Goal: Transaction & Acquisition: Subscribe to service/newsletter

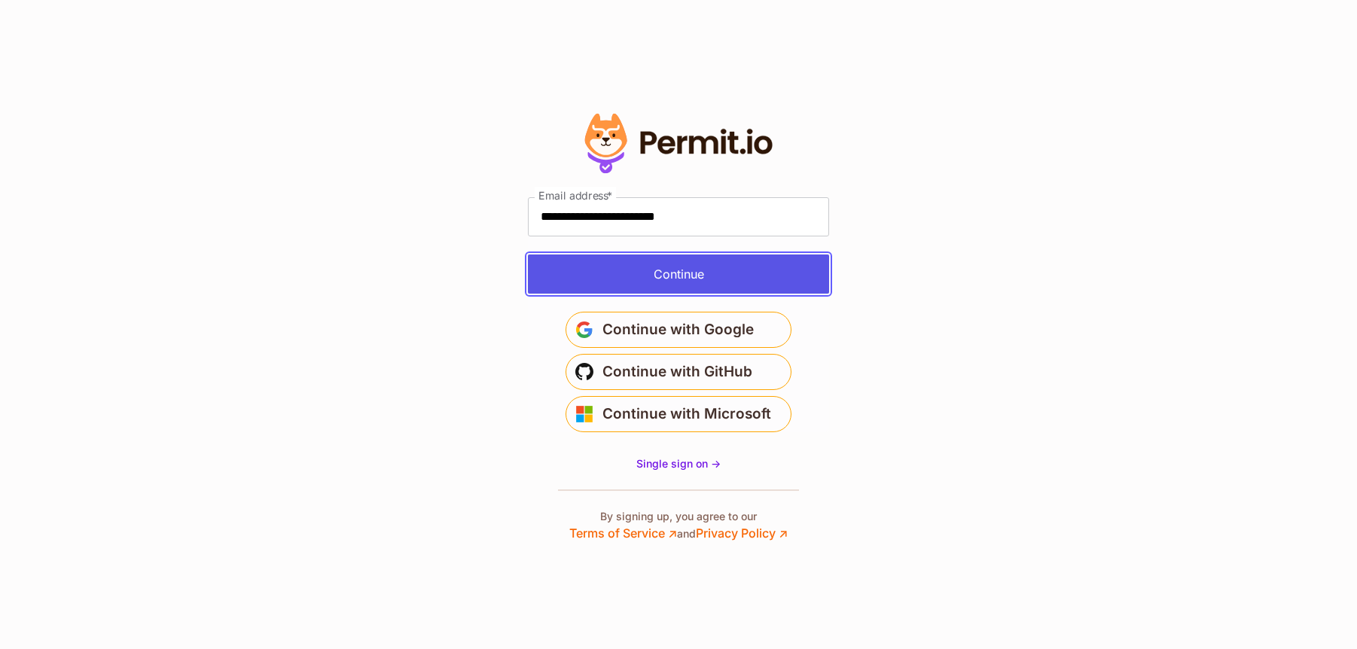
click at [671, 272] on button "Continue" at bounding box center [678, 273] width 301 height 39
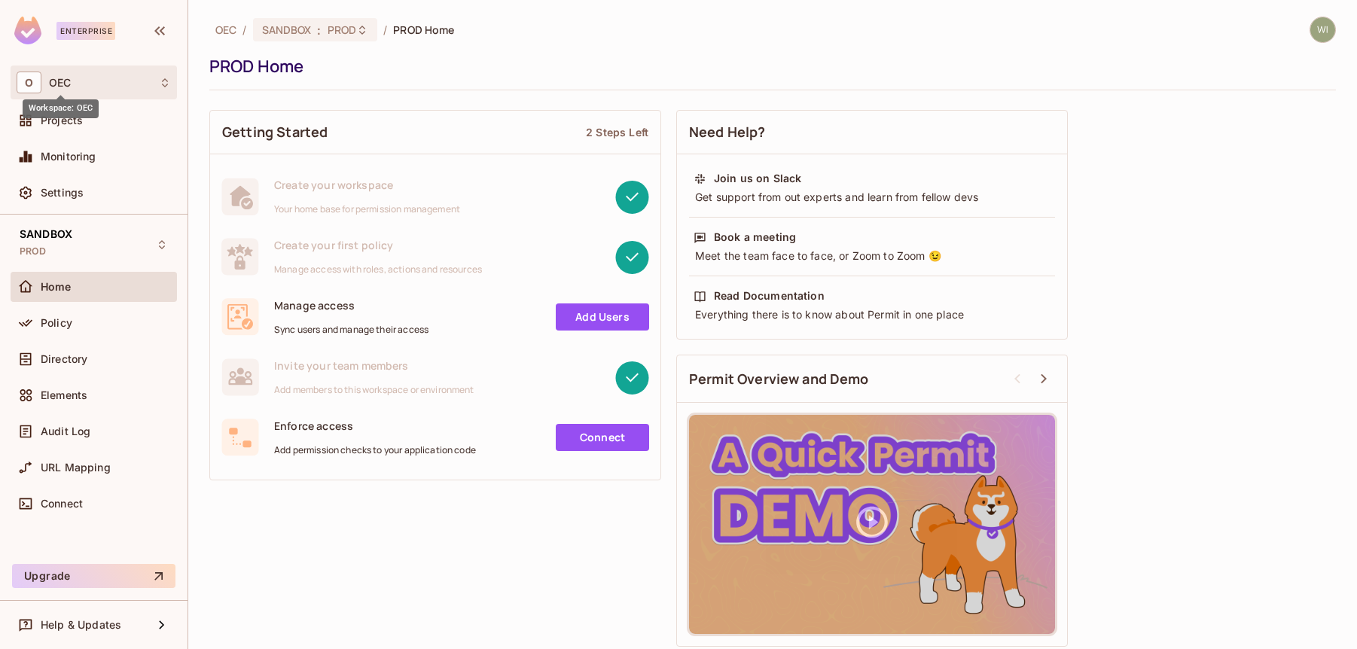
click at [67, 79] on span "OEC" at bounding box center [60, 83] width 22 height 12
click at [196, 97] on div at bounding box center [678, 324] width 1357 height 649
click at [53, 190] on span "Settings" at bounding box center [62, 193] width 43 height 12
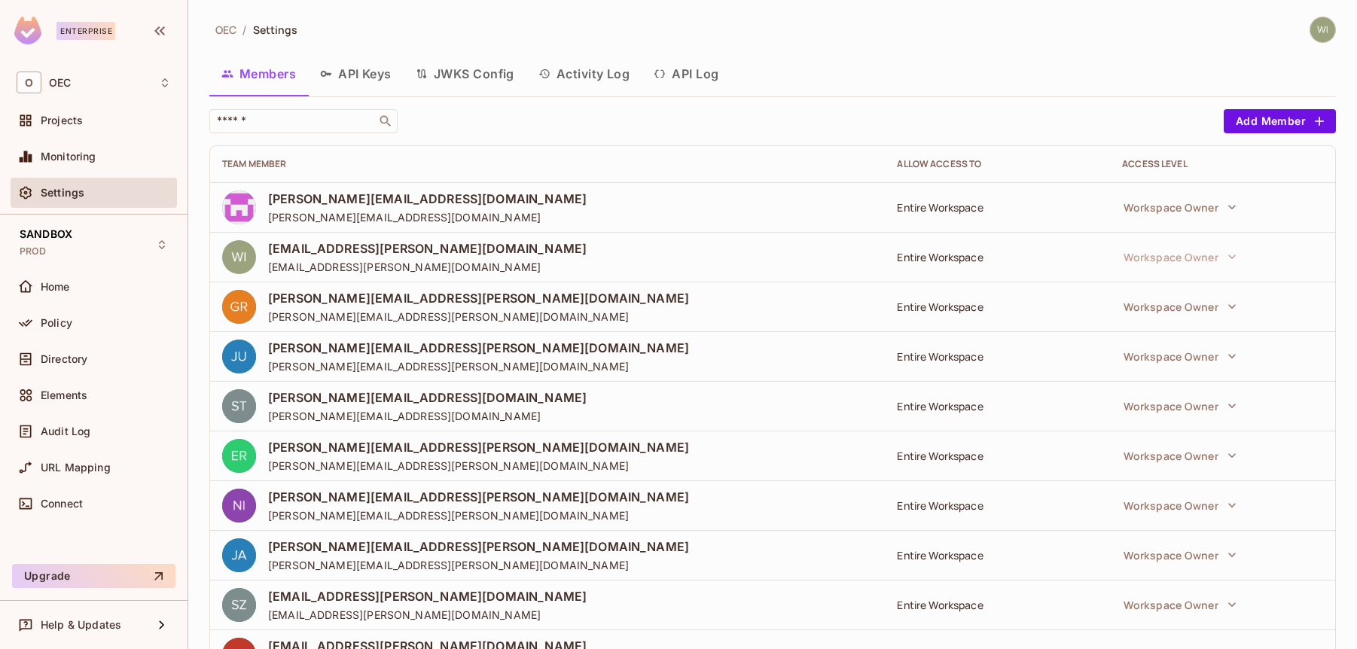
click at [1312, 29] on img at bounding box center [1322, 29] width 25 height 25
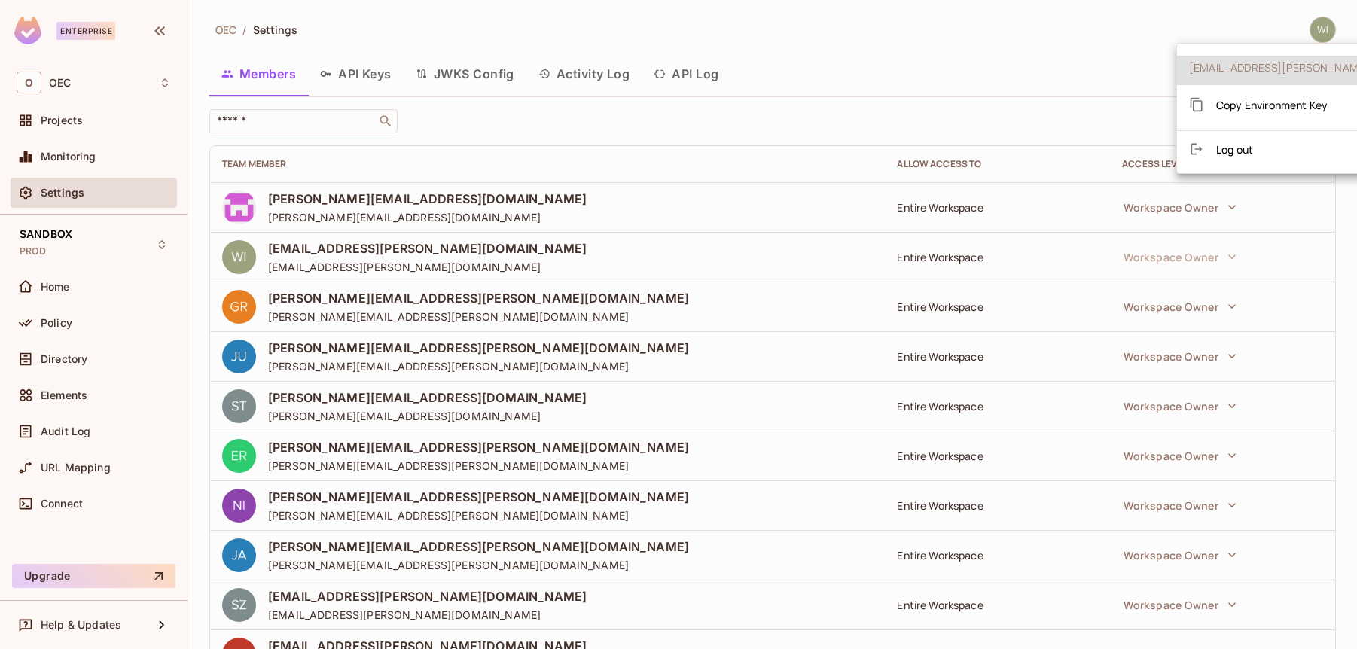
click at [1108, 47] on div at bounding box center [678, 324] width 1357 height 649
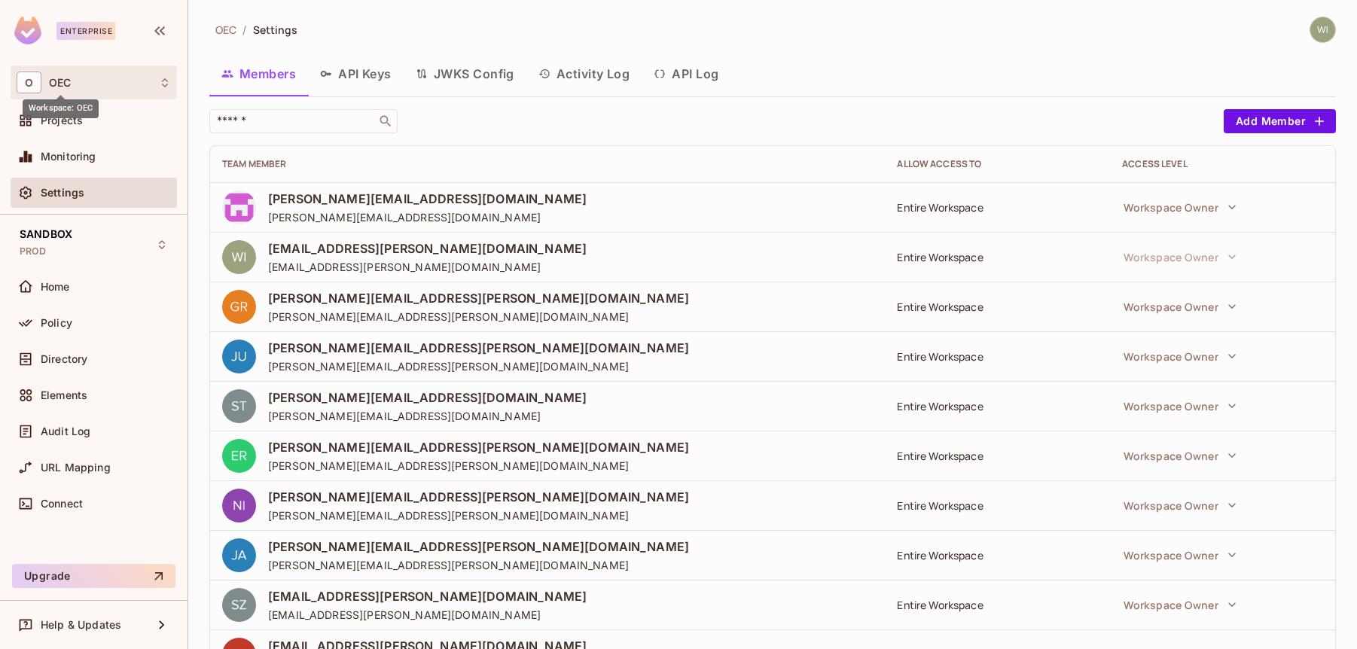
click at [53, 85] on span "OEC" at bounding box center [60, 83] width 22 height 12
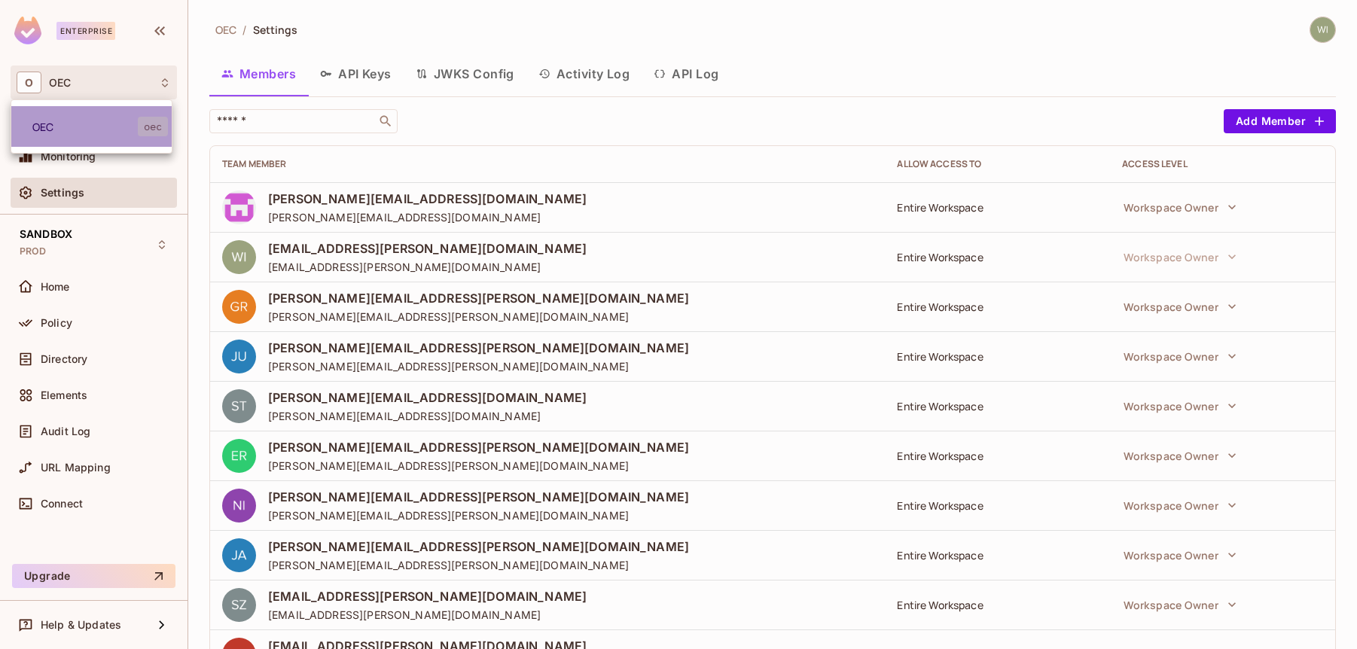
click at [38, 128] on span "OEC" at bounding box center [84, 127] width 105 height 14
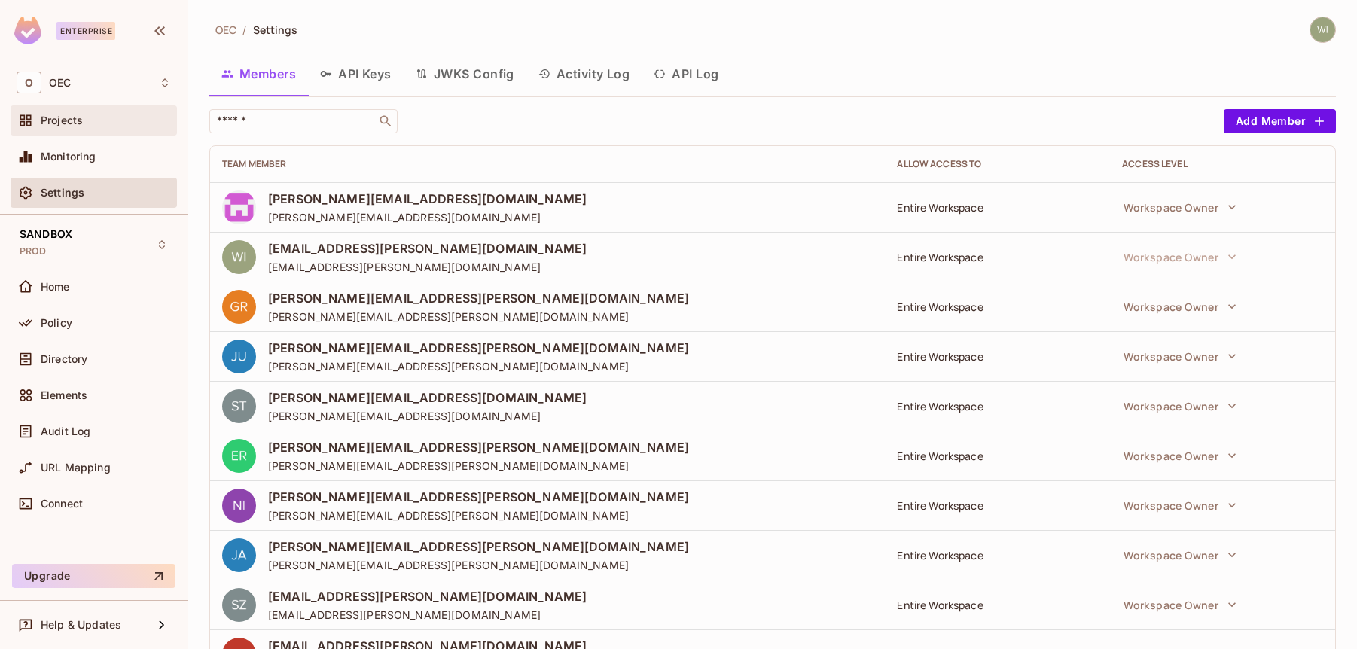
click at [52, 117] on span "Projects" at bounding box center [62, 120] width 42 height 12
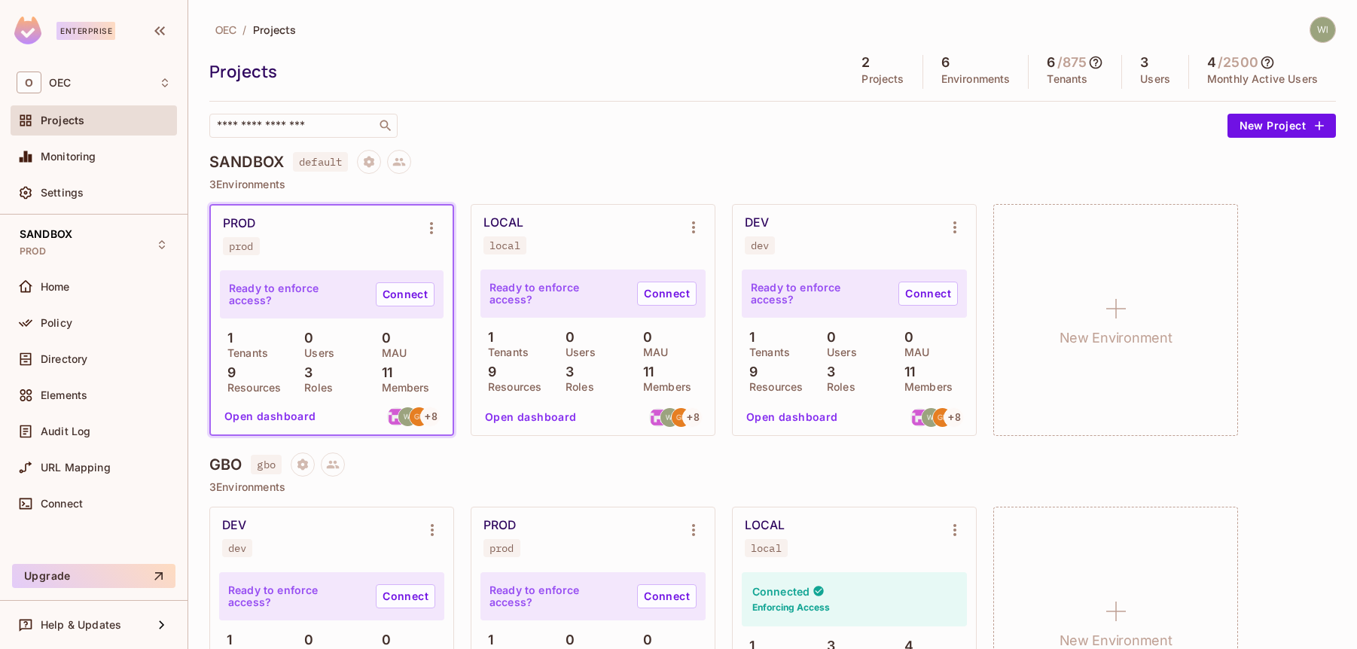
click at [229, 25] on span "OEC" at bounding box center [225, 30] width 21 height 14
click at [59, 578] on button "Upgrade" at bounding box center [93, 576] width 163 height 24
click at [126, 618] on div "Help & Updates" at bounding box center [94, 625] width 154 height 18
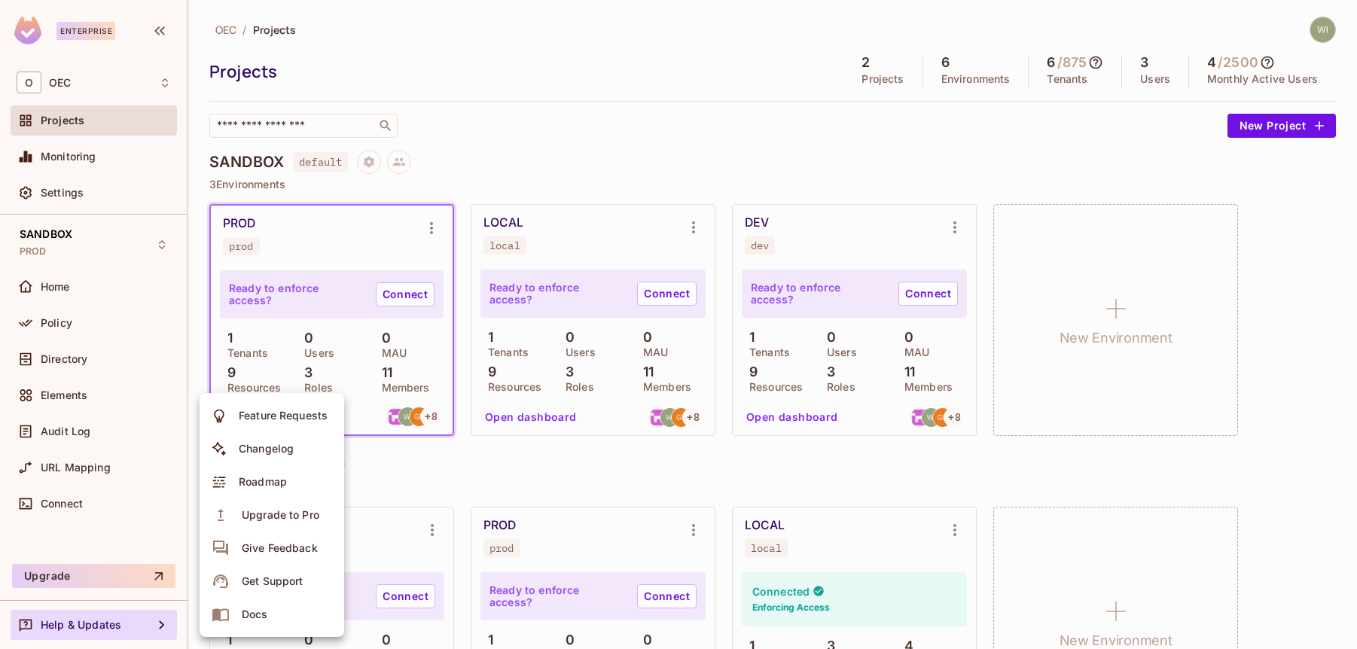
click at [600, 153] on div at bounding box center [678, 324] width 1357 height 649
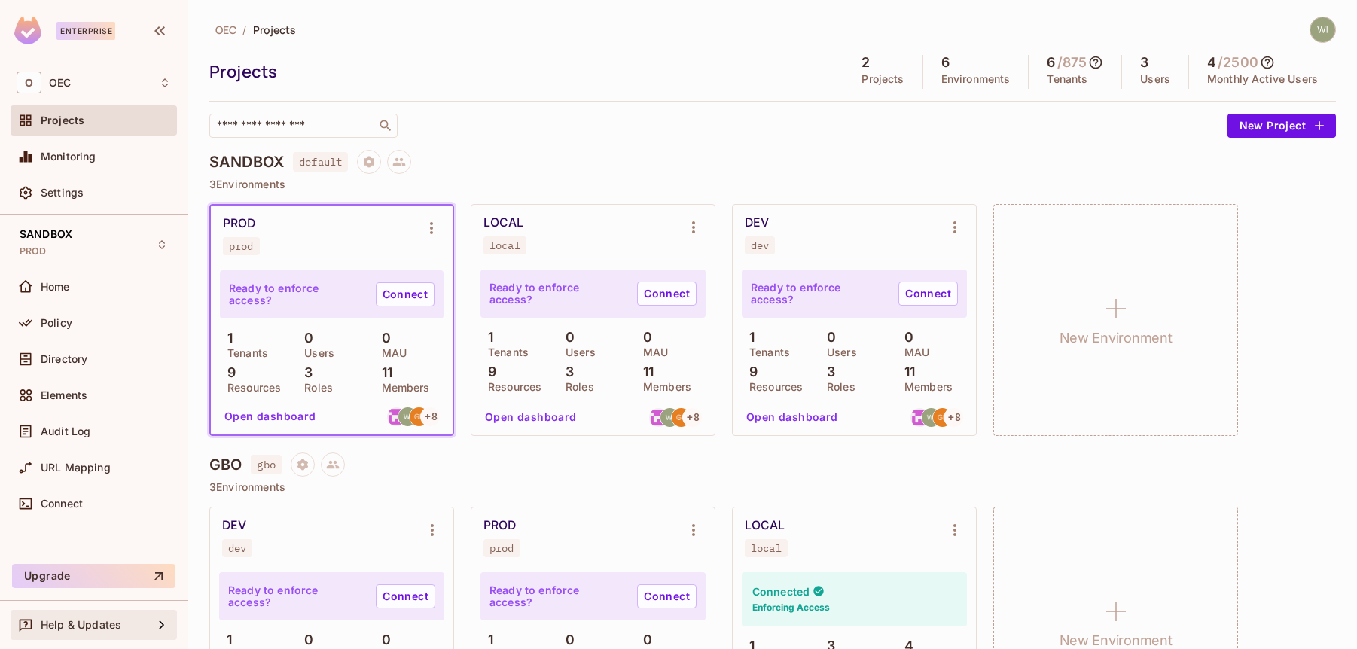
click at [119, 620] on span "Help & Updates" at bounding box center [81, 625] width 81 height 12
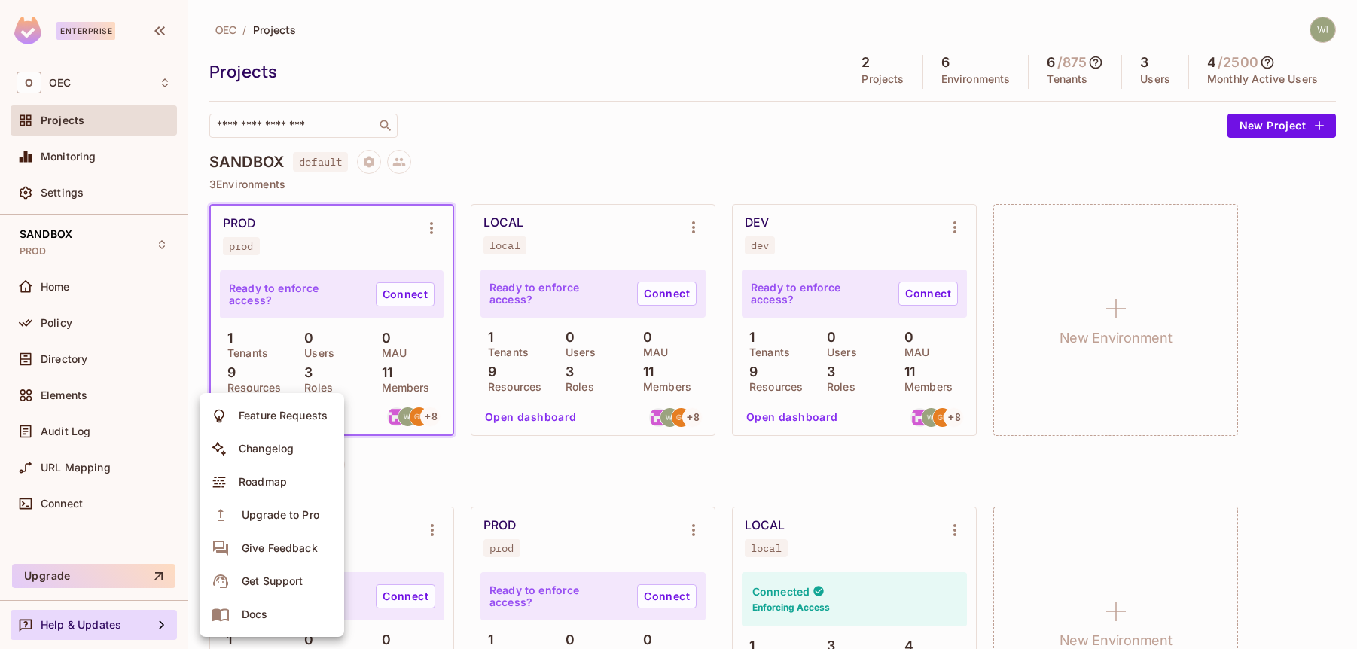
click at [288, 587] on div "Get Support" at bounding box center [272, 581] width 61 height 15
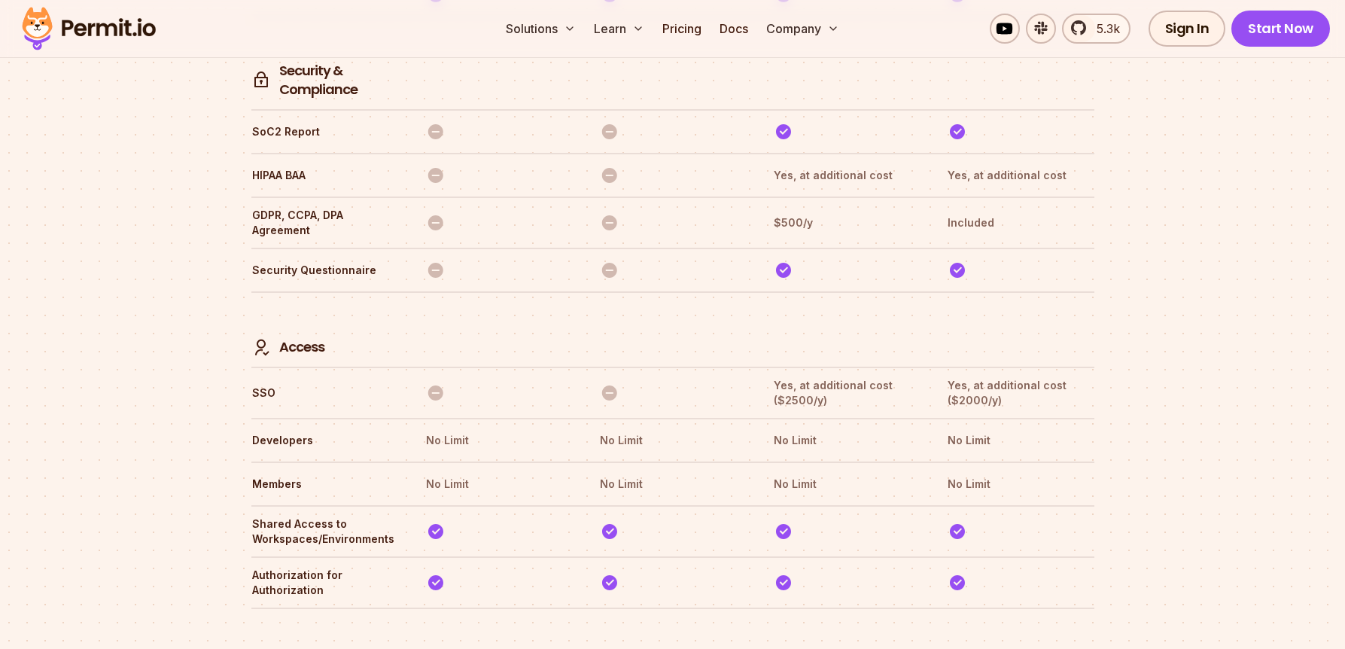
scroll to position [4197, 0]
drag, startPoint x: 1021, startPoint y: 335, endPoint x: 941, endPoint y: 314, distance: 82.5
click at [941, 366] on tr "SSO Yes, at additional cost ($2500/y) Yes, at additional cost ($2000/y)" at bounding box center [672, 391] width 843 height 51
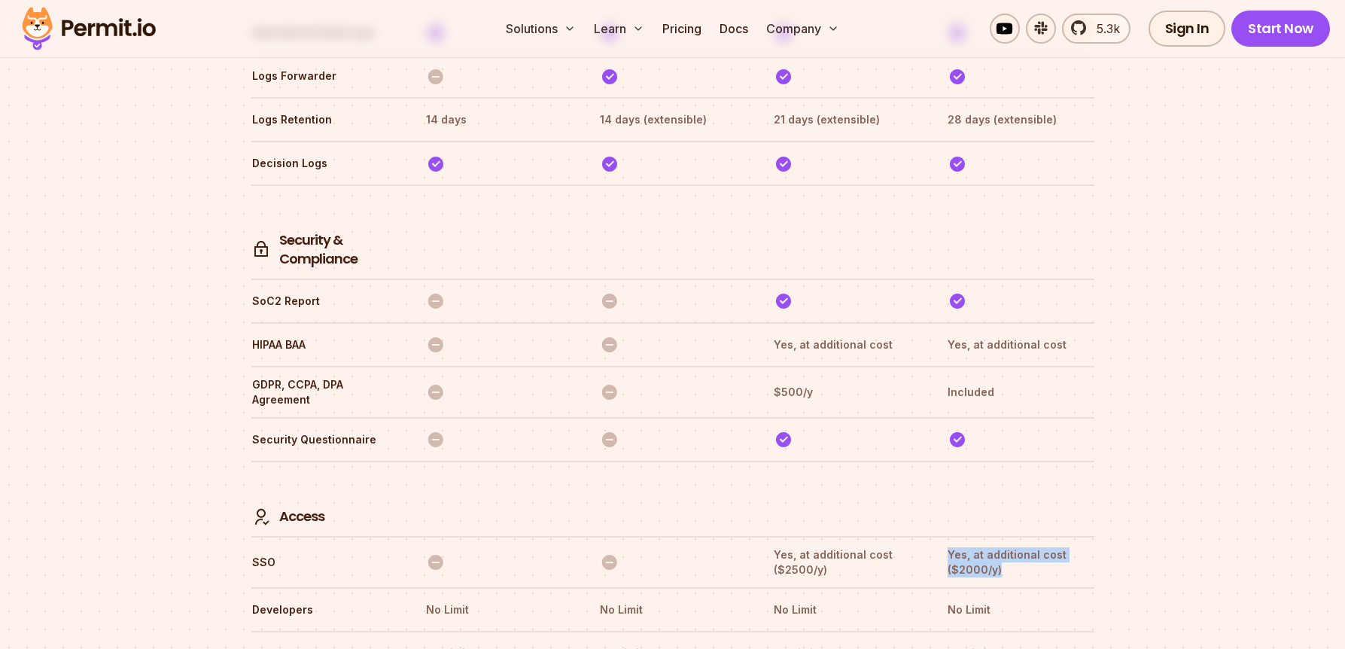
scroll to position [4021, 0]
